Goal: Task Accomplishment & Management: Complete application form

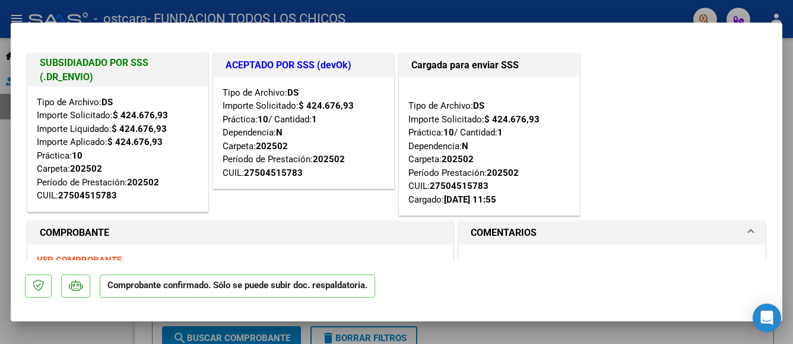
click at [787, 50] on div at bounding box center [396, 172] width 793 height 344
type input "$ 0,00"
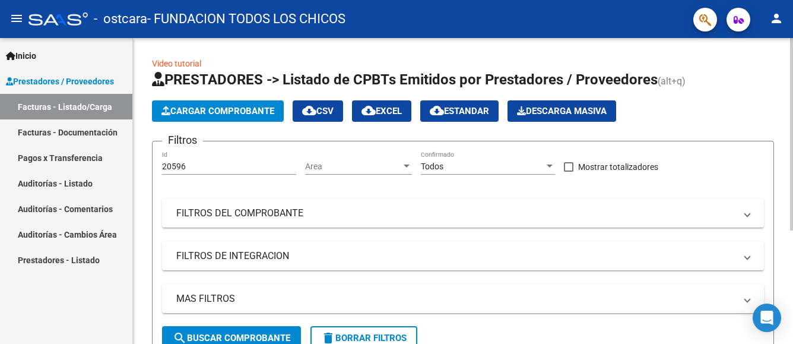
click at [213, 108] on span "Cargar Comprobante" at bounding box center [218, 111] width 113 height 11
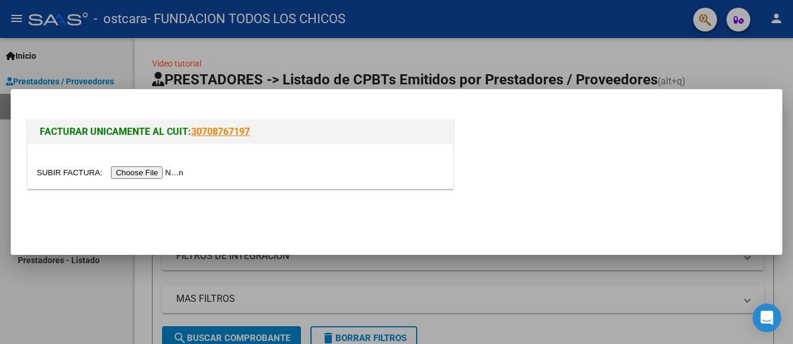
click at [156, 179] on input "file" at bounding box center [112, 172] width 150 height 12
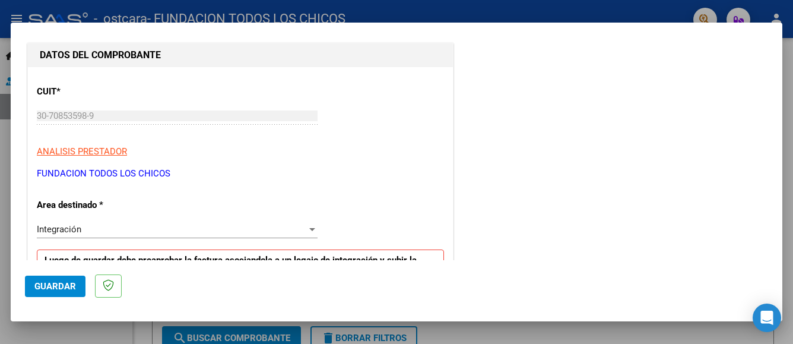
scroll to position [178, 0]
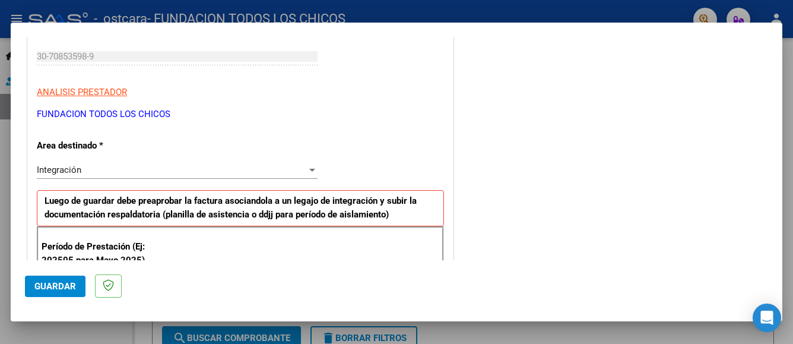
click at [189, 172] on div "Integración" at bounding box center [172, 170] width 270 height 11
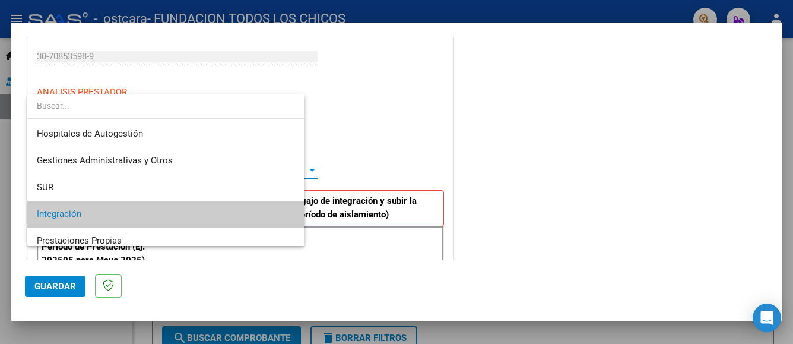
scroll to position [45, 0]
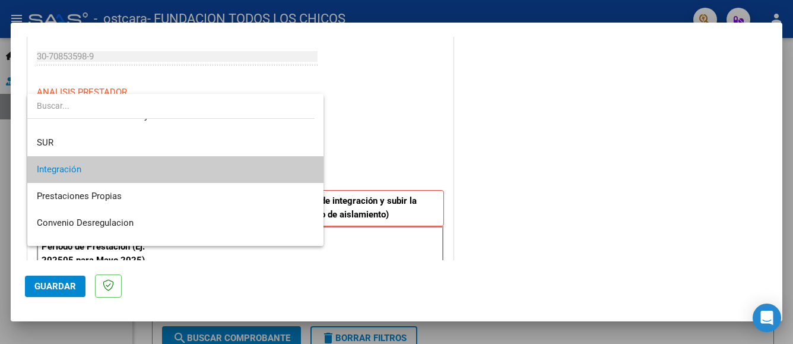
click at [189, 174] on span "Integración" at bounding box center [175, 169] width 277 height 27
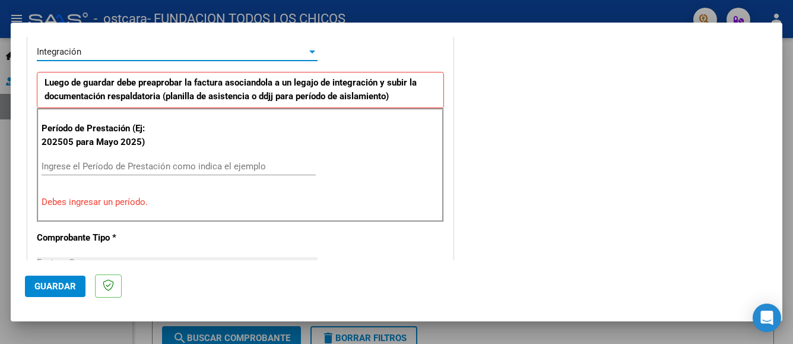
scroll to position [297, 0]
click at [185, 166] on input "Ingrese el Período de Prestación como indica el ejemplo" at bounding box center [179, 165] width 274 height 11
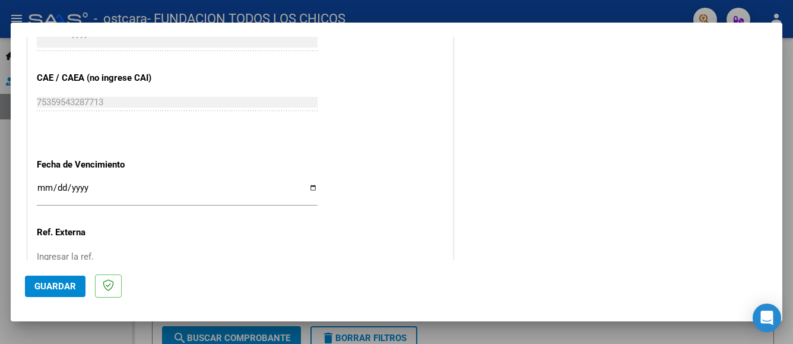
scroll to position [713, 0]
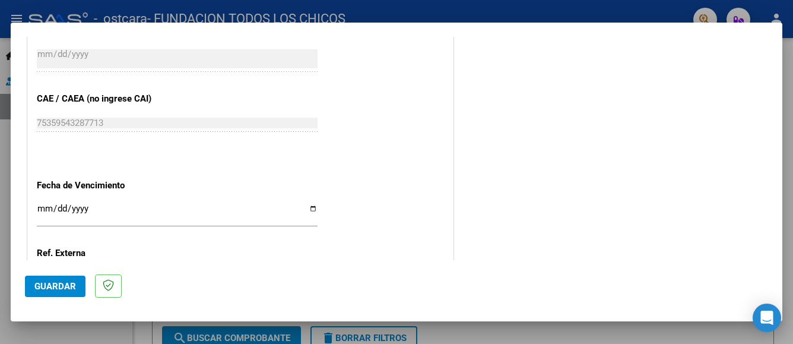
type input "202508"
click at [311, 210] on input "Ingresar la fecha" at bounding box center [177, 213] width 281 height 19
type input "[DATE]"
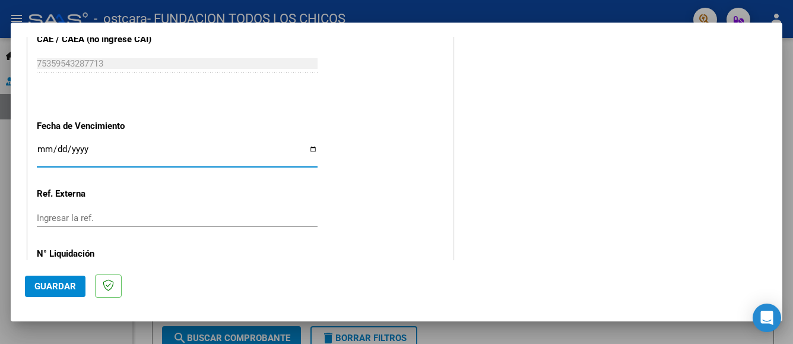
scroll to position [822, 0]
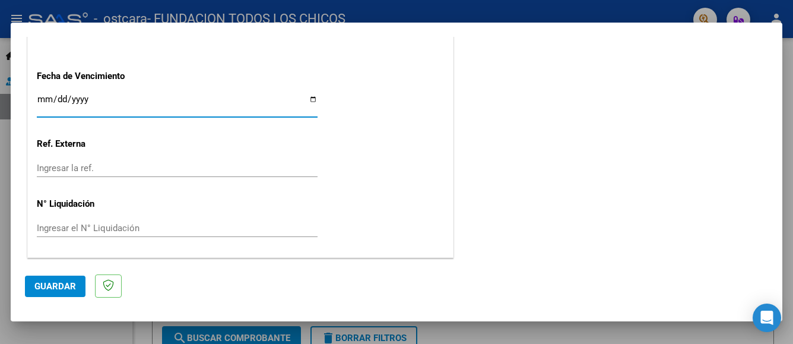
click at [71, 286] on span "Guardar" at bounding box center [55, 286] width 42 height 11
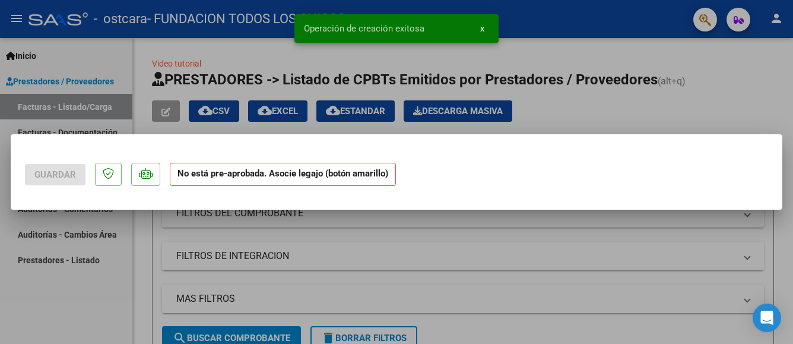
scroll to position [0, 0]
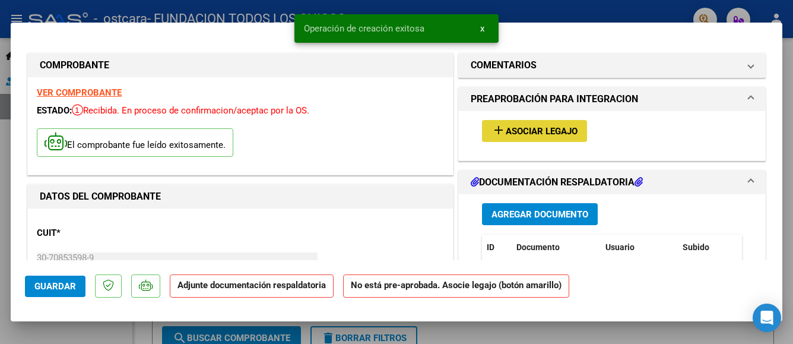
click at [522, 129] on span "Asociar Legajo" at bounding box center [542, 131] width 72 height 11
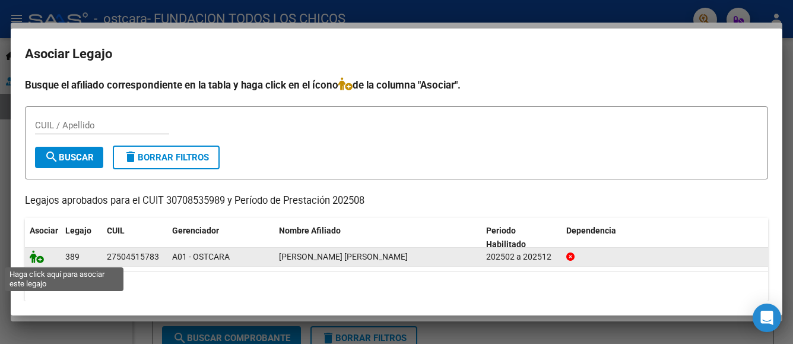
click at [34, 258] on icon at bounding box center [37, 256] width 14 height 13
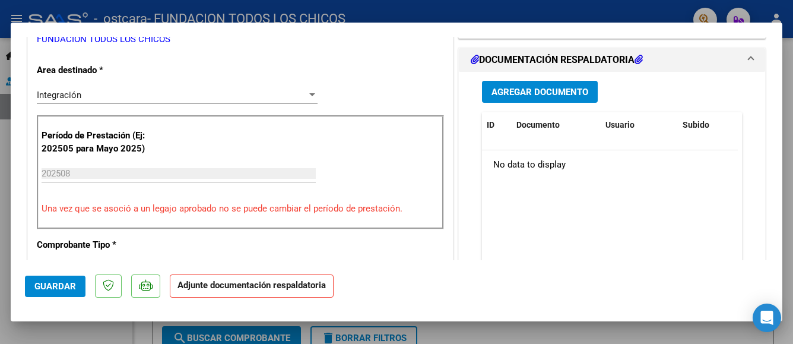
scroll to position [297, 0]
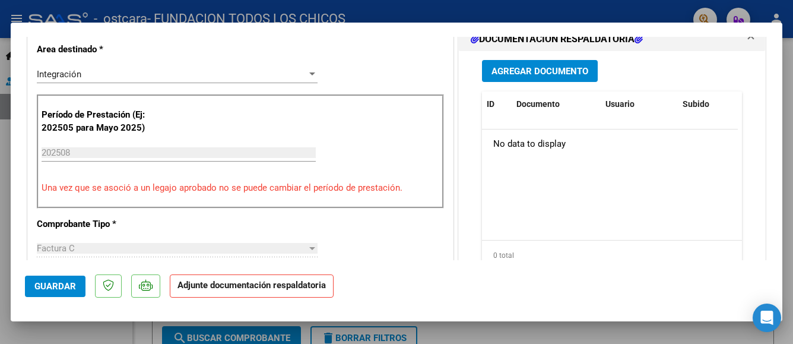
click at [518, 72] on span "Agregar Documento" at bounding box center [540, 71] width 97 height 11
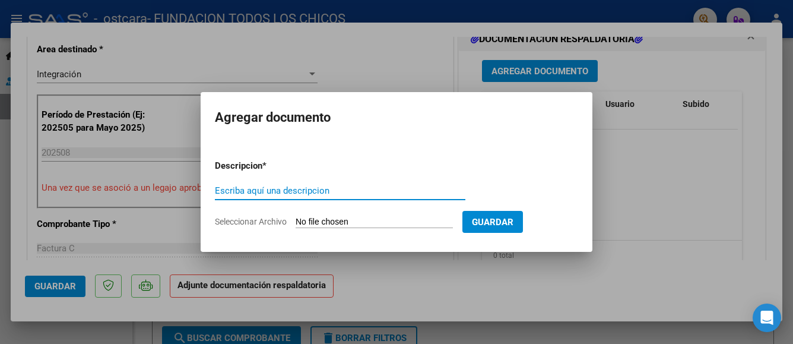
click at [314, 193] on input "Escriba aquí una descripcion" at bounding box center [340, 190] width 251 height 11
type input "planilla de asistencia"
click at [241, 219] on span "Seleccionar Archivo" at bounding box center [251, 222] width 72 height 10
click at [296, 219] on input "Seleccionar Archivo" at bounding box center [374, 222] width 157 height 11
type input "C:\fakepath\PL.ASISTENCIA [PERSON_NAME][DATE].pdf"
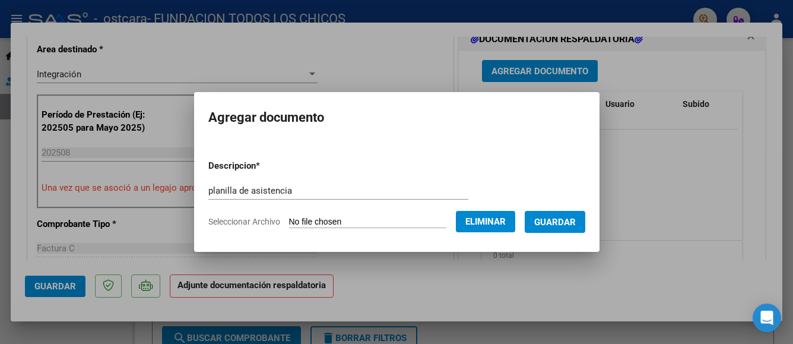
click at [574, 224] on span "Guardar" at bounding box center [555, 222] width 42 height 11
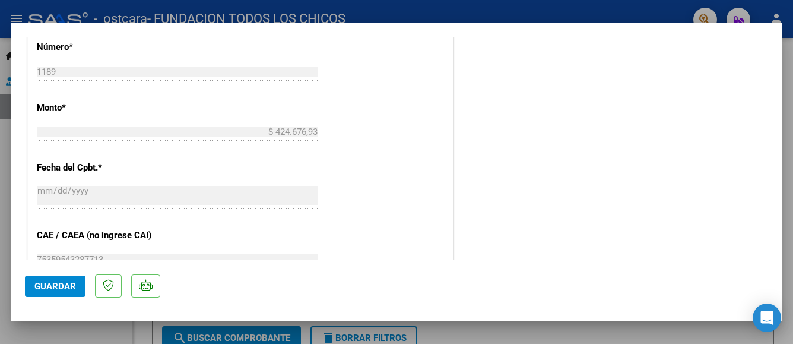
scroll to position [840, 0]
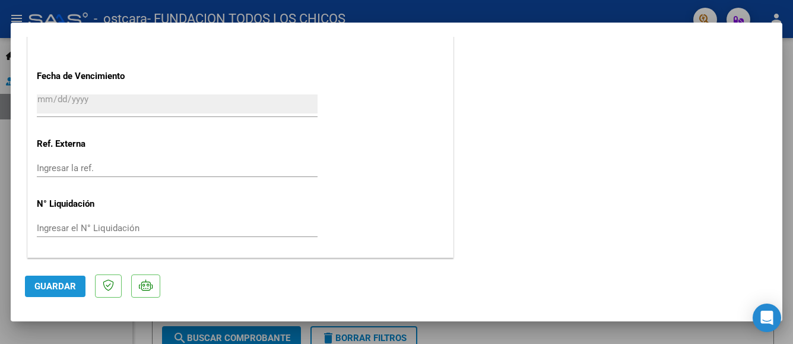
click at [61, 289] on span "Guardar" at bounding box center [55, 286] width 42 height 11
click at [788, 203] on div at bounding box center [396, 172] width 793 height 344
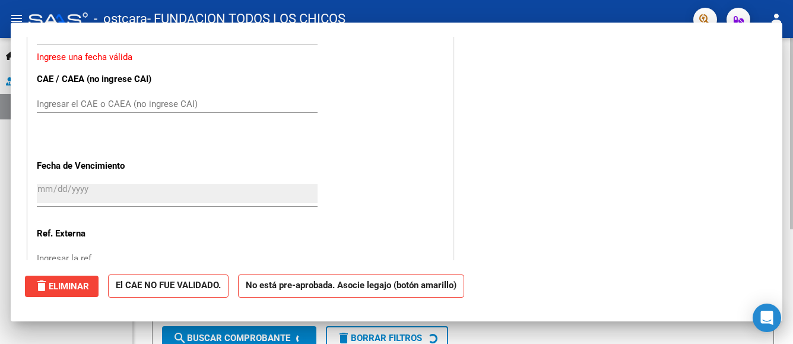
scroll to position [0, 0]
